Goal: Information Seeking & Learning: Learn about a topic

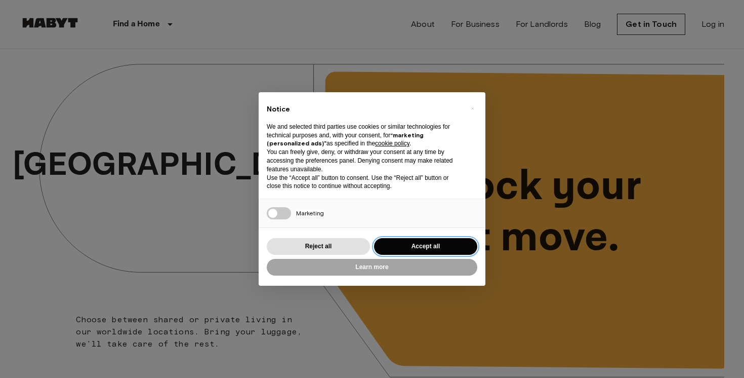
click at [393, 249] on button "Accept all" at bounding box center [425, 246] width 103 height 17
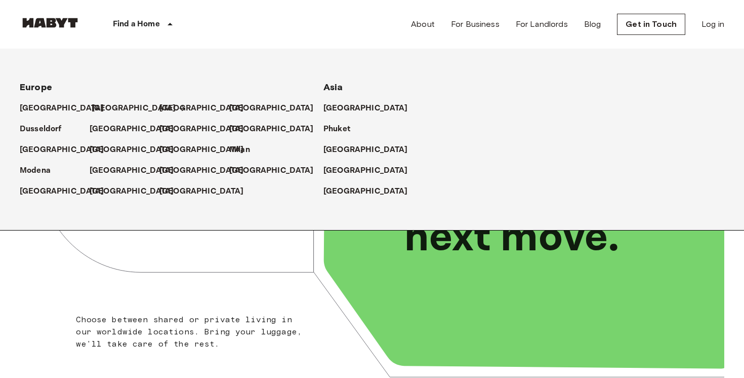
click at [107, 107] on p "[GEOGRAPHIC_DATA]" at bounding box center [134, 108] width 85 height 12
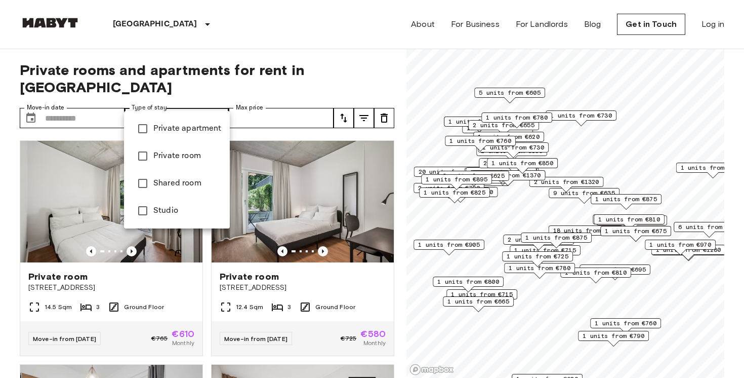
type input "******"
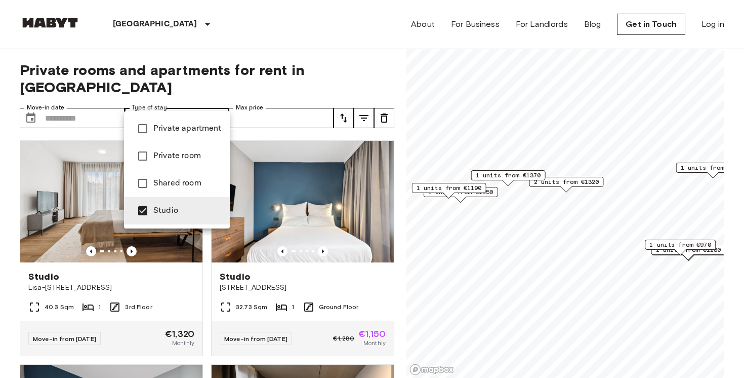
click at [224, 103] on div at bounding box center [372, 189] width 744 height 378
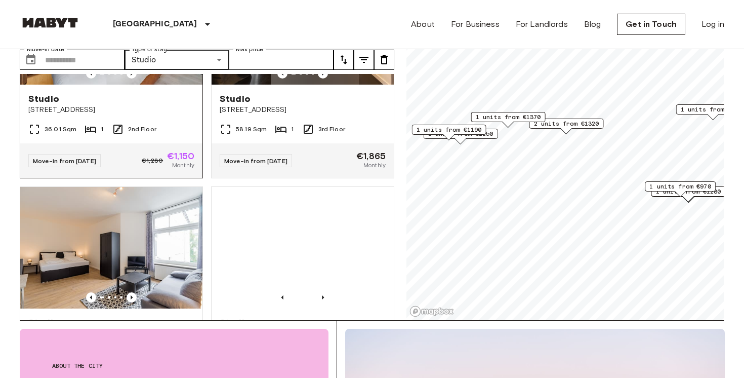
scroll to position [357, 0]
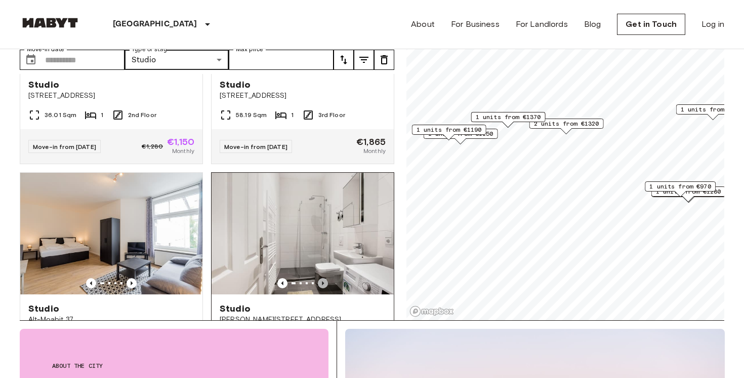
click at [321, 278] on icon "Previous image" at bounding box center [323, 283] width 10 height 10
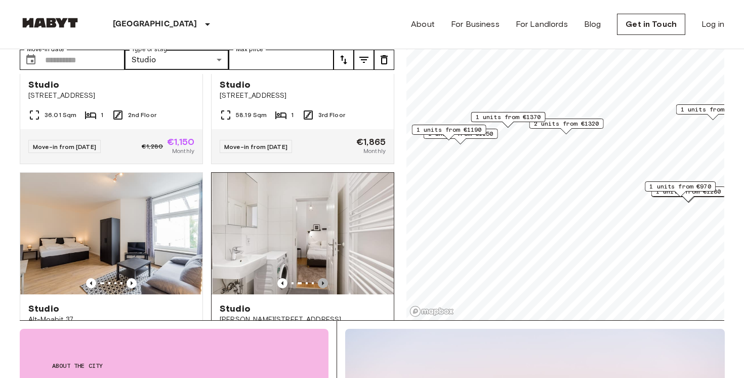
click at [321, 278] on icon "Previous image" at bounding box center [323, 283] width 10 height 10
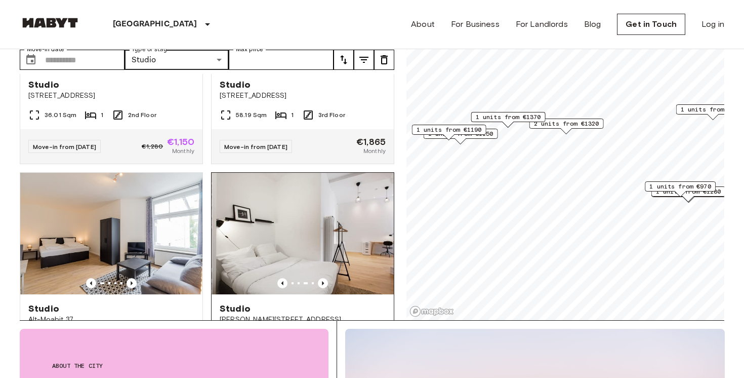
click at [289, 224] on img at bounding box center [303, 233] width 182 height 121
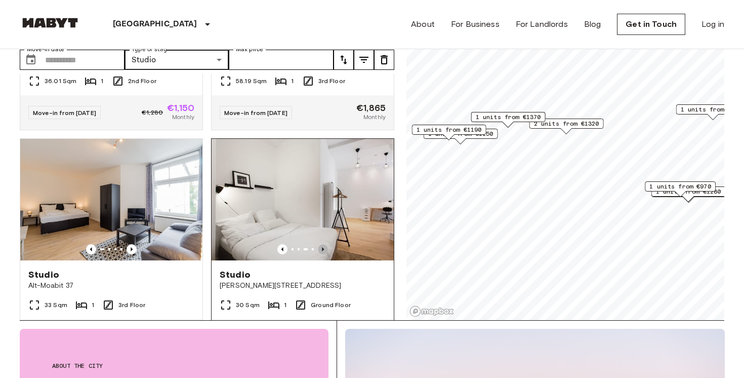
click at [326, 244] on icon "Previous image" at bounding box center [323, 249] width 10 height 10
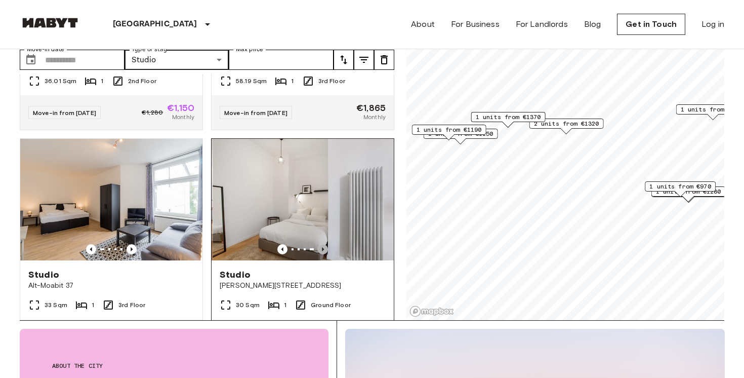
click at [326, 244] on icon "Previous image" at bounding box center [323, 249] width 10 height 10
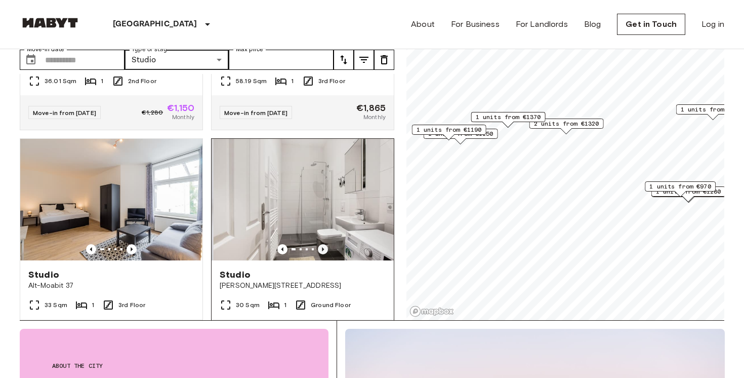
click at [326, 244] on icon "Previous image" at bounding box center [323, 249] width 10 height 10
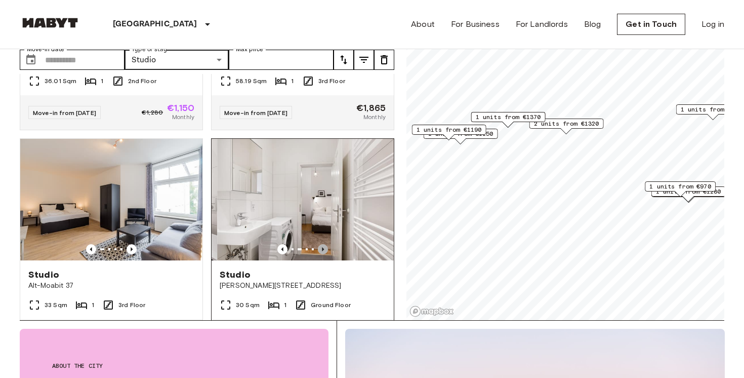
click at [326, 244] on icon "Previous image" at bounding box center [323, 249] width 10 height 10
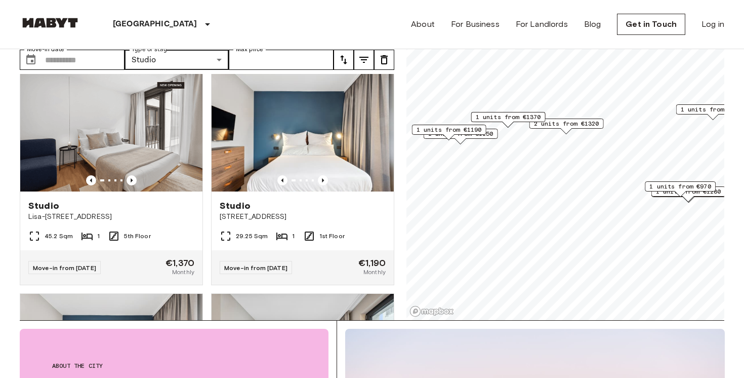
scroll to position [1579, 0]
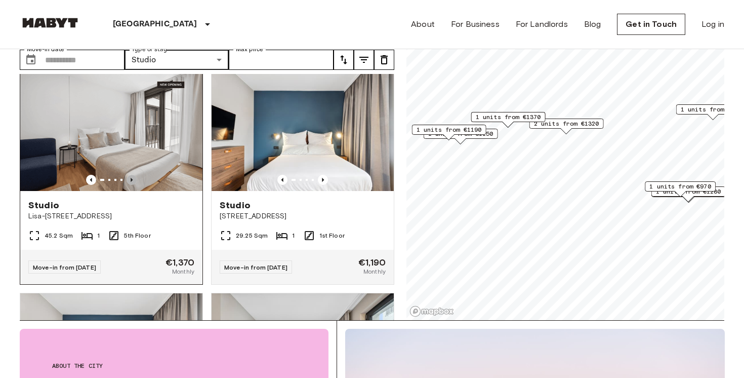
click at [132, 178] on icon "Previous image" at bounding box center [132, 180] width 2 height 4
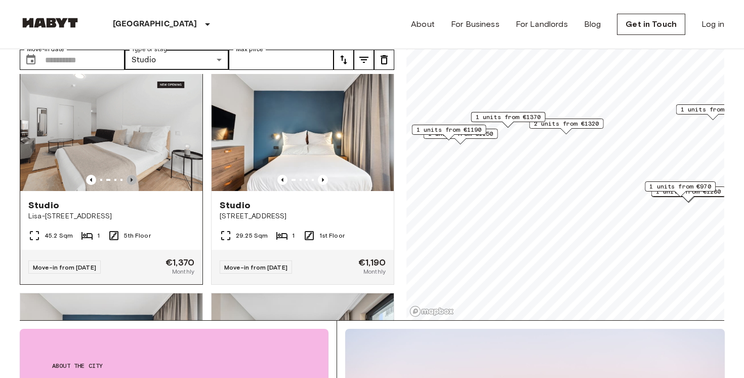
click at [132, 178] on icon "Previous image" at bounding box center [132, 180] width 2 height 4
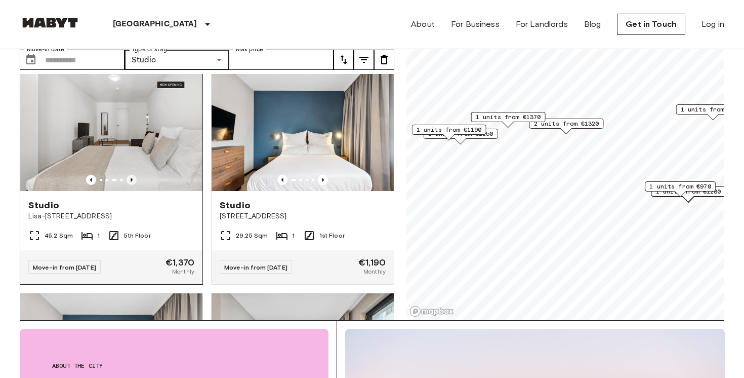
click at [132, 178] on icon "Previous image" at bounding box center [132, 180] width 2 height 4
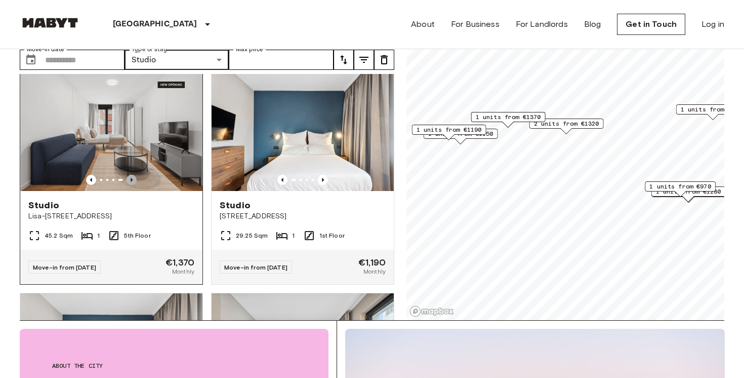
click at [132, 178] on icon "Previous image" at bounding box center [132, 180] width 2 height 4
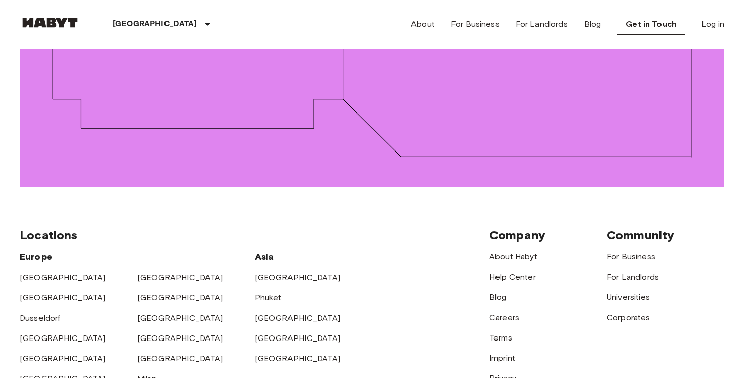
scroll to position [1431, 0]
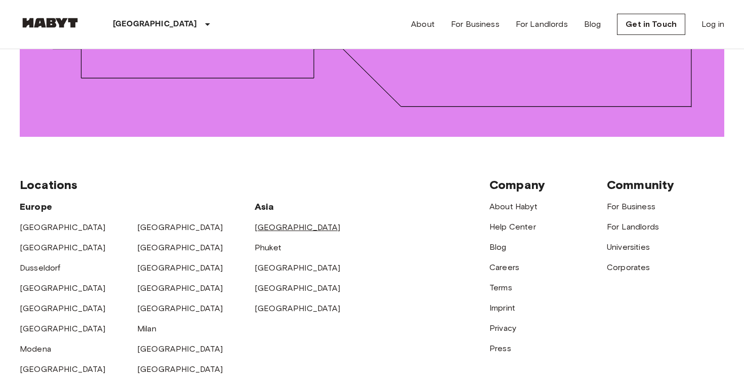
click at [268, 222] on link "[GEOGRAPHIC_DATA]" at bounding box center [298, 227] width 86 height 10
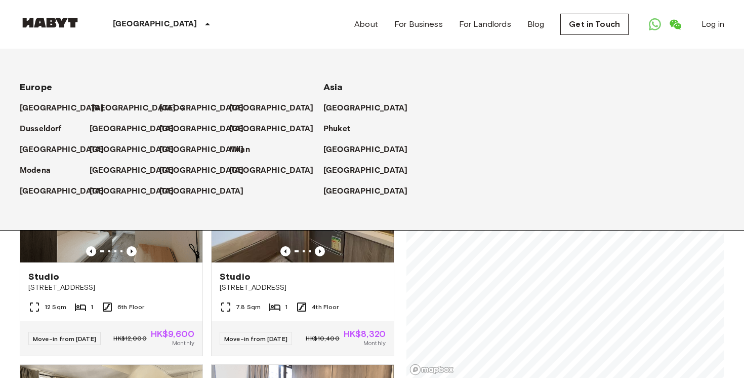
click at [106, 108] on p "[GEOGRAPHIC_DATA]" at bounding box center [134, 108] width 85 height 12
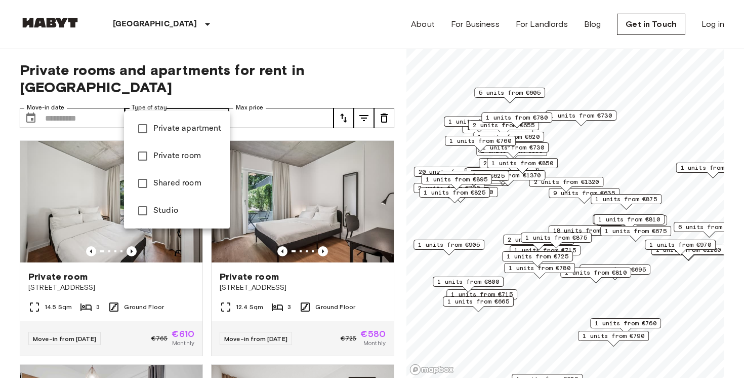
type input "******"
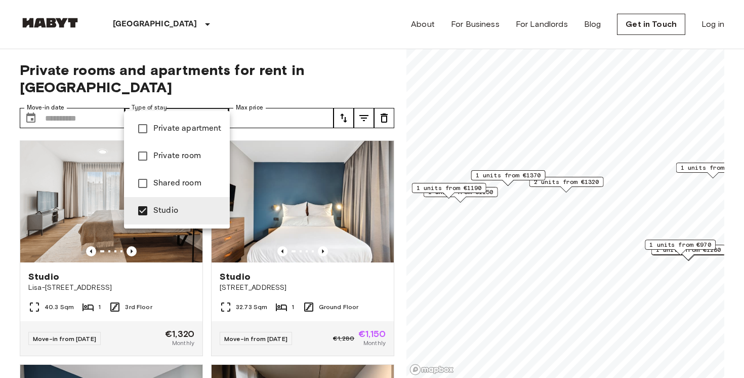
click at [218, 102] on div at bounding box center [372, 189] width 744 height 378
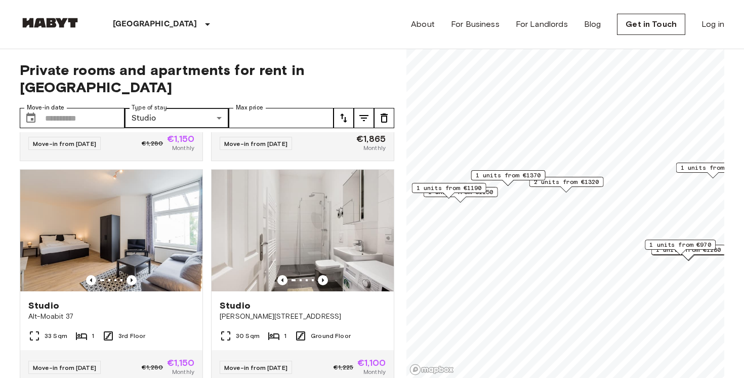
scroll to position [417, 0]
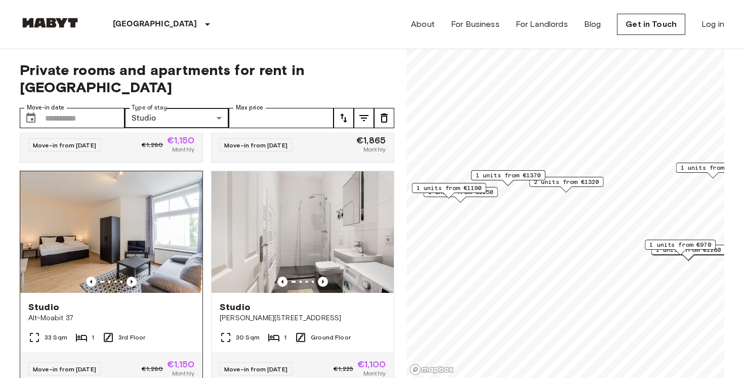
click at [127, 236] on img at bounding box center [111, 231] width 182 height 121
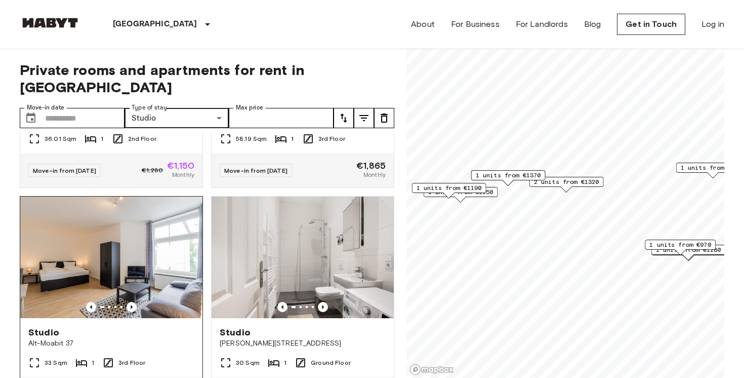
scroll to position [385, 0]
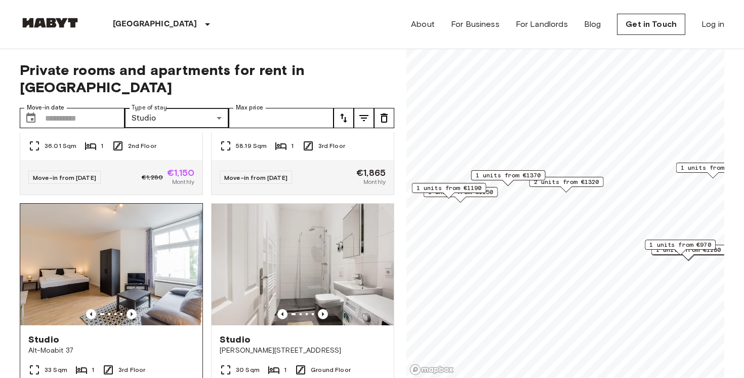
click at [128, 211] on img at bounding box center [111, 264] width 182 height 121
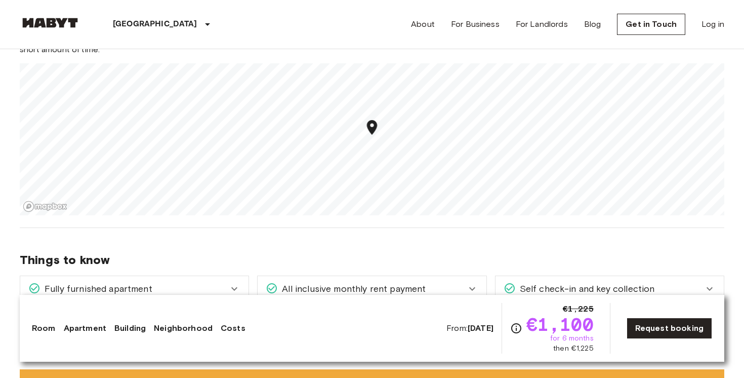
scroll to position [548, 0]
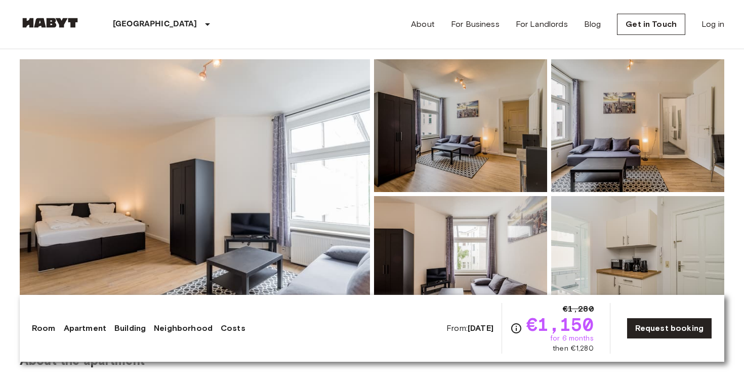
scroll to position [138, 0]
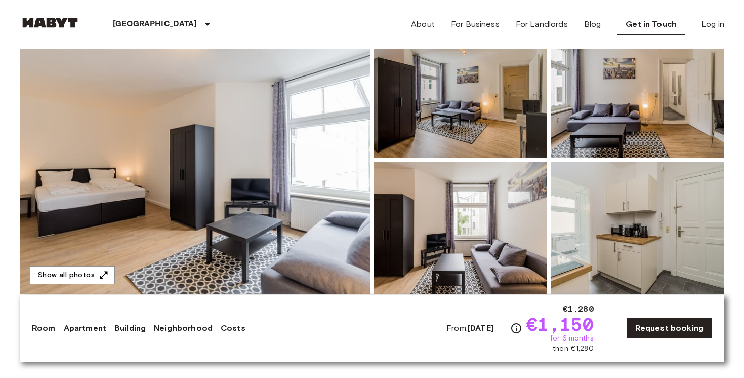
scroll to position [123, 0]
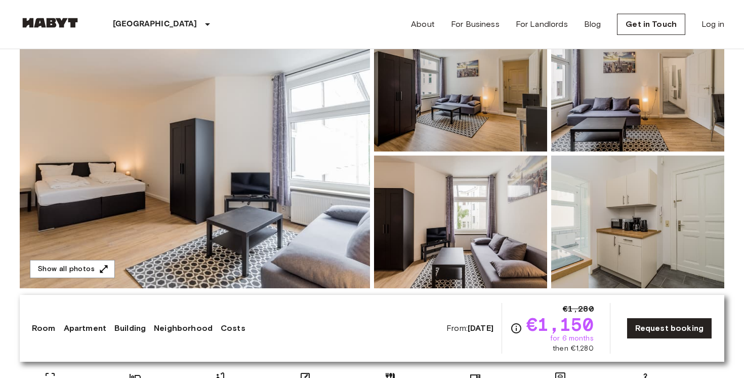
click at [325, 152] on img at bounding box center [195, 153] width 350 height 269
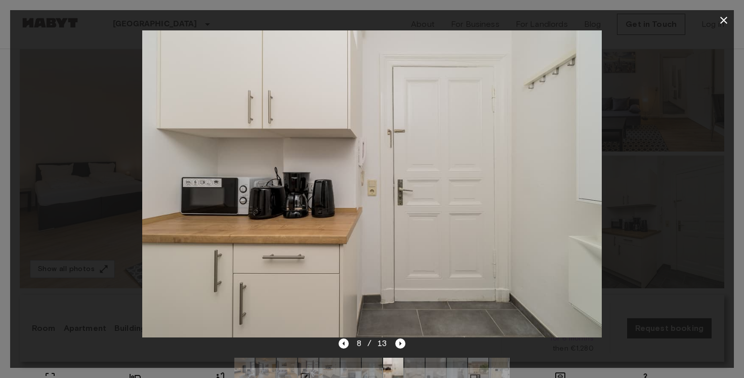
click at [726, 21] on icon "button" at bounding box center [724, 20] width 12 height 12
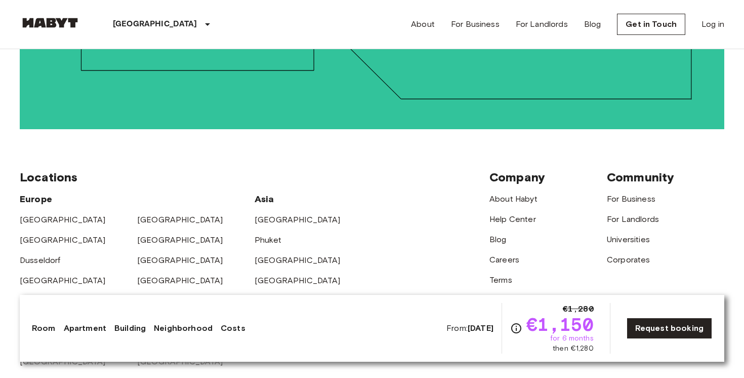
scroll to position [1451, 0]
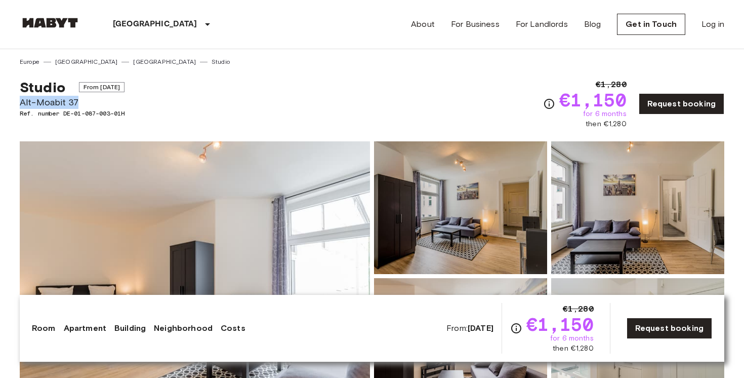
drag, startPoint x: 19, startPoint y: 105, endPoint x: 81, endPoint y: 105, distance: 62.3
copy span "Alt-Moabit 37"
